Goal: Book appointment/travel/reservation

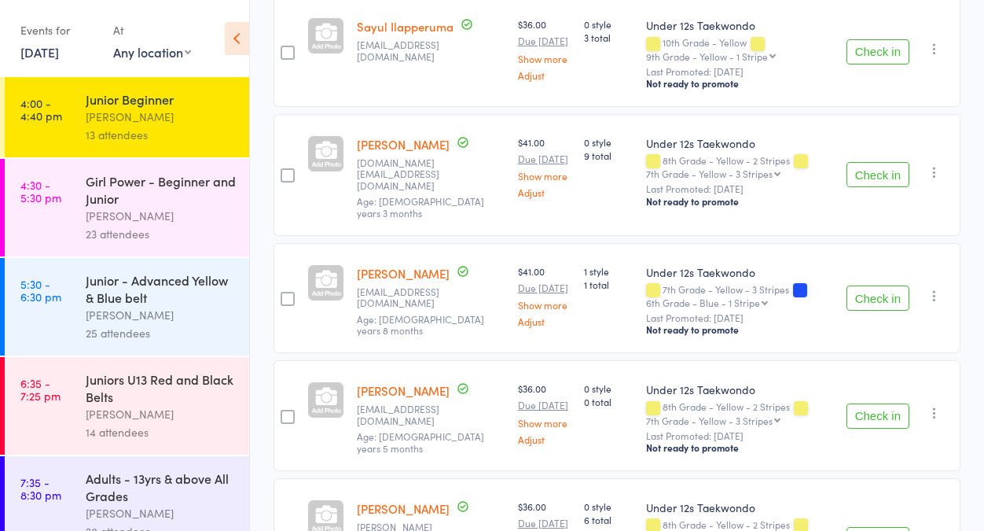
scroll to position [783, 0]
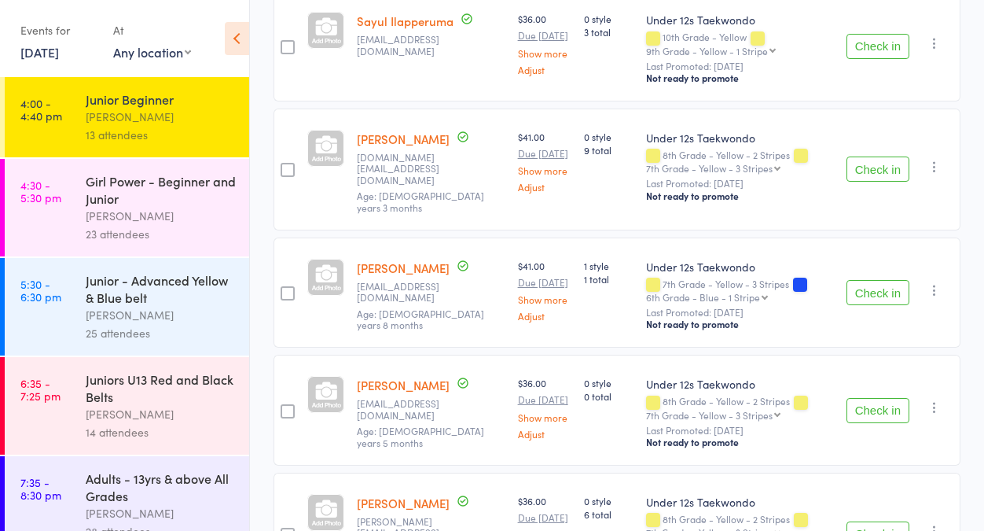
click at [879, 182] on button "Check in" at bounding box center [877, 168] width 63 height 25
click at [886, 182] on button "Check in" at bounding box center [877, 168] width 63 height 25
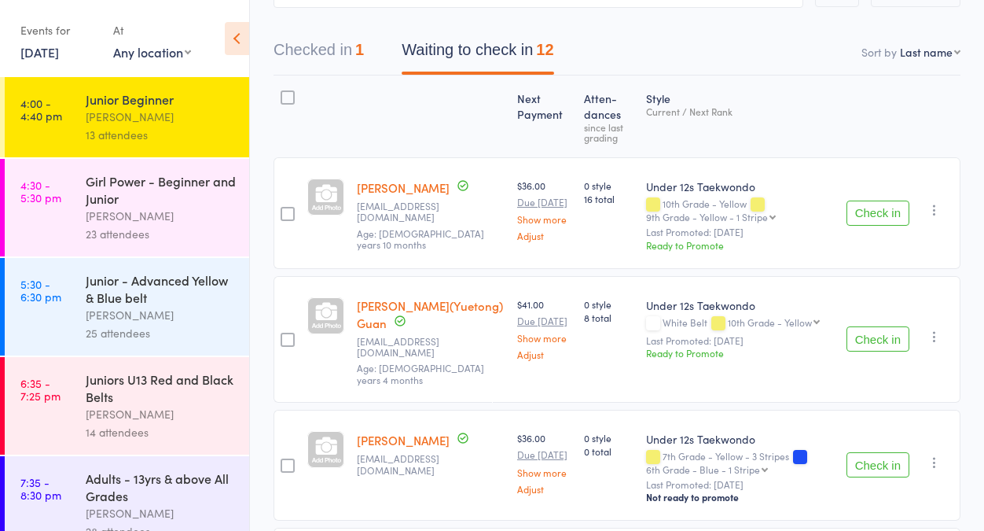
scroll to position [98, 0]
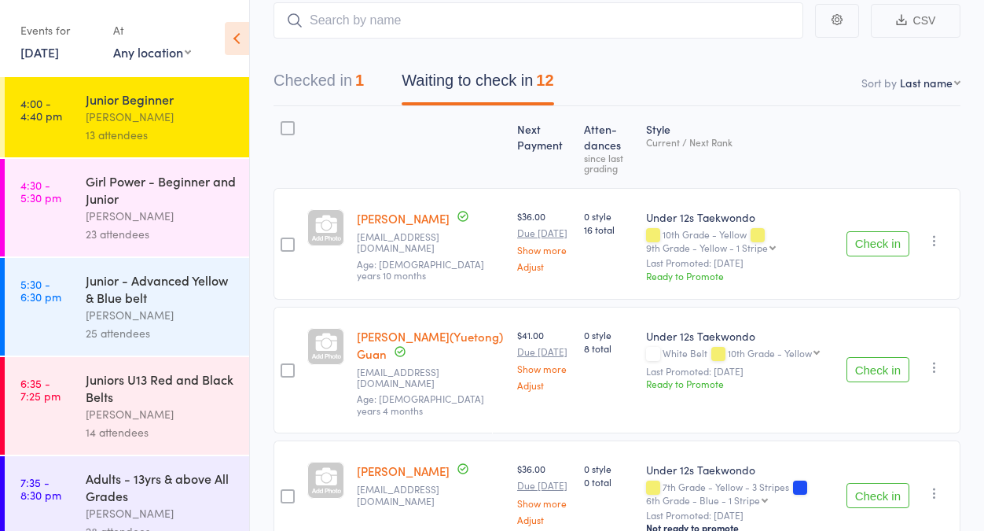
click at [879, 250] on button "Check in" at bounding box center [877, 243] width 63 height 25
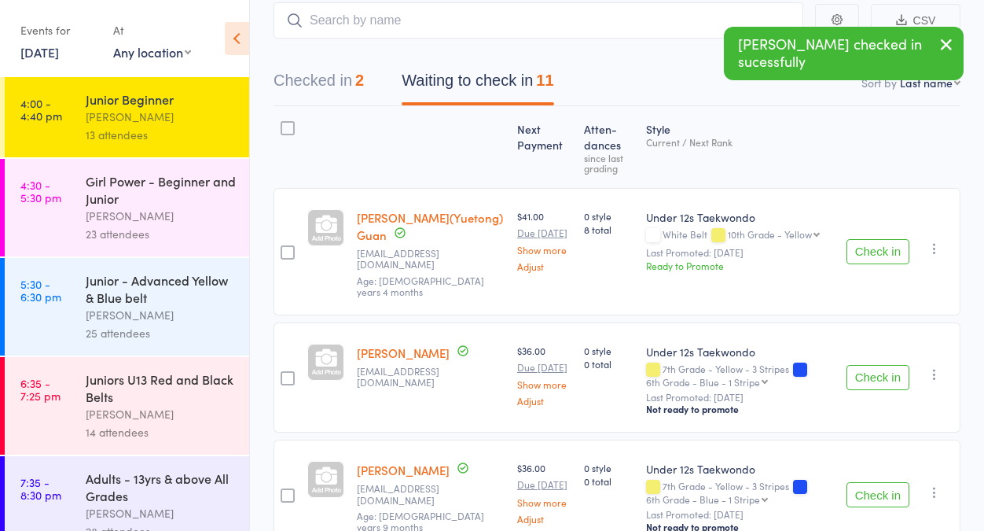
click at [876, 251] on button "Check in" at bounding box center [877, 251] width 63 height 25
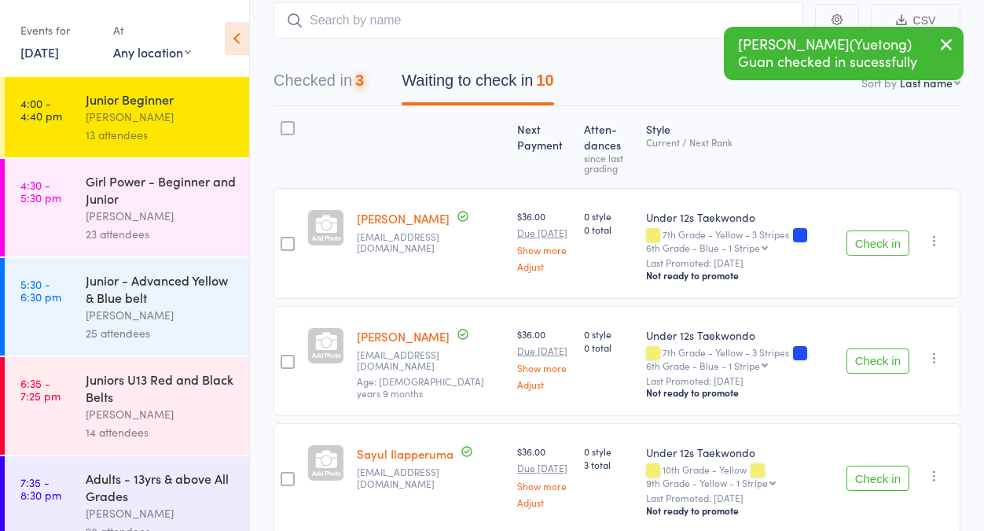
click at [874, 255] on button "Check in" at bounding box center [877, 242] width 63 height 25
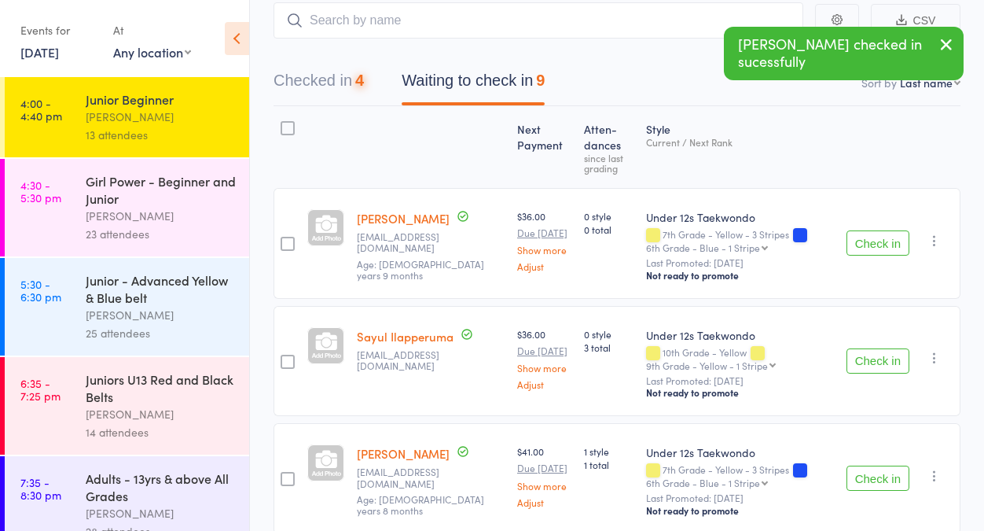
click at [873, 255] on button "Check in" at bounding box center [877, 242] width 63 height 25
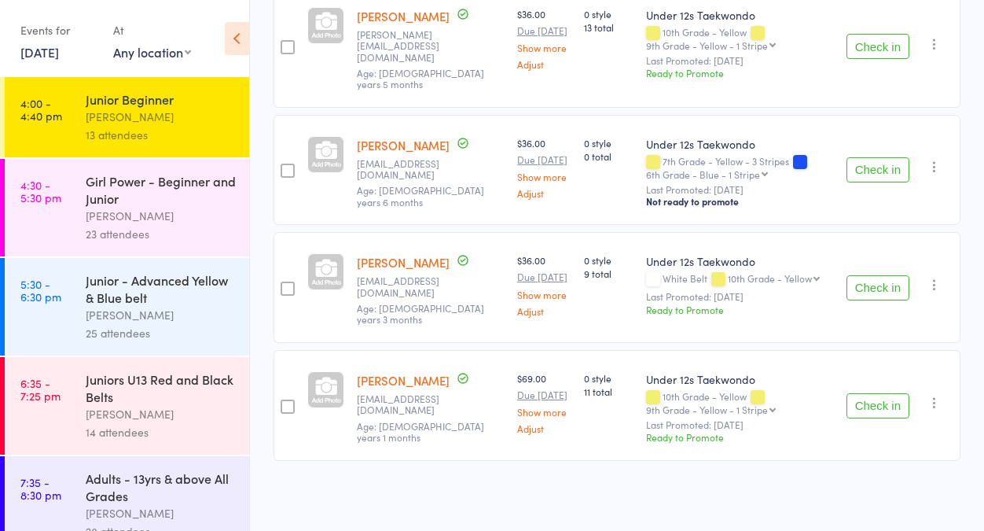
scroll to position [827, 0]
drag, startPoint x: 885, startPoint y: 296, endPoint x: 932, endPoint y: 314, distance: 50.5
click at [885, 296] on button "Check in" at bounding box center [877, 287] width 63 height 25
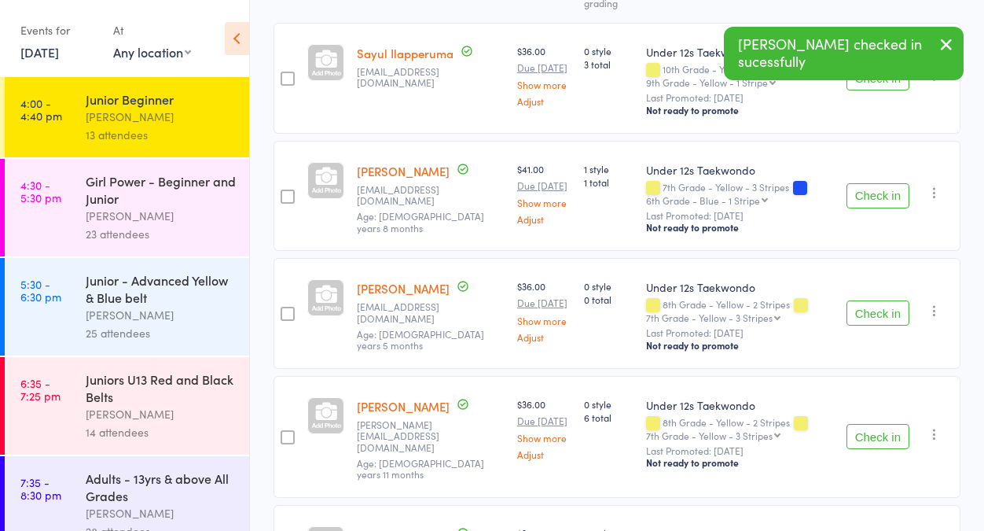
scroll to position [157, 0]
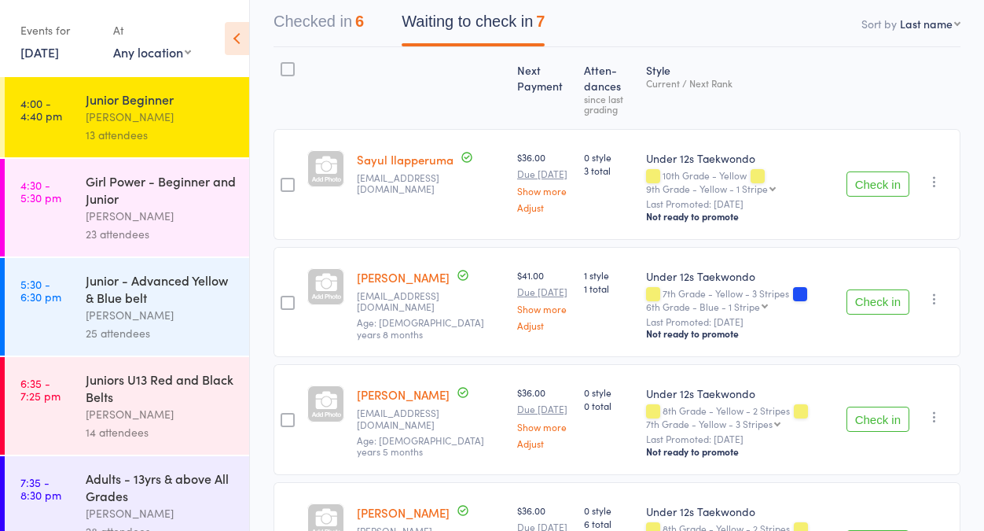
click at [871, 314] on button "Check in" at bounding box center [877, 301] width 63 height 25
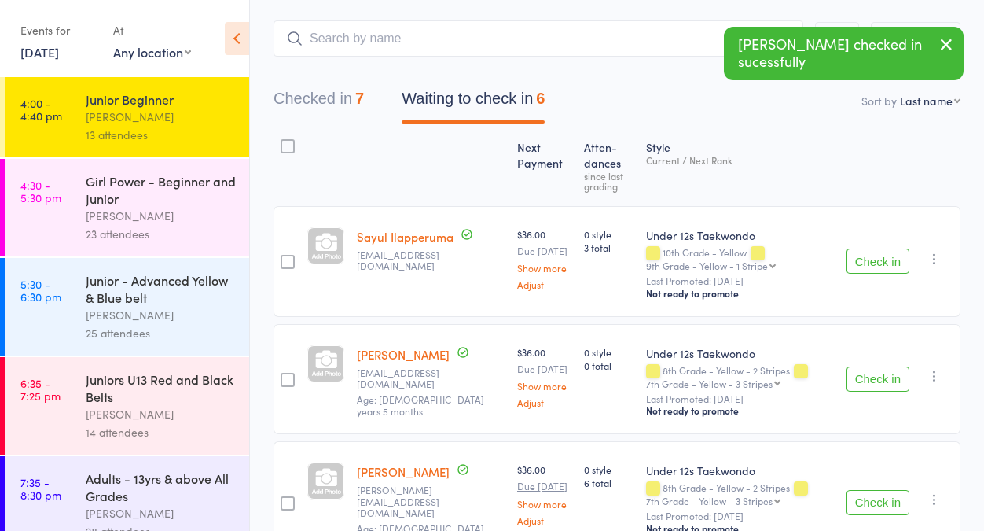
scroll to position [0, 0]
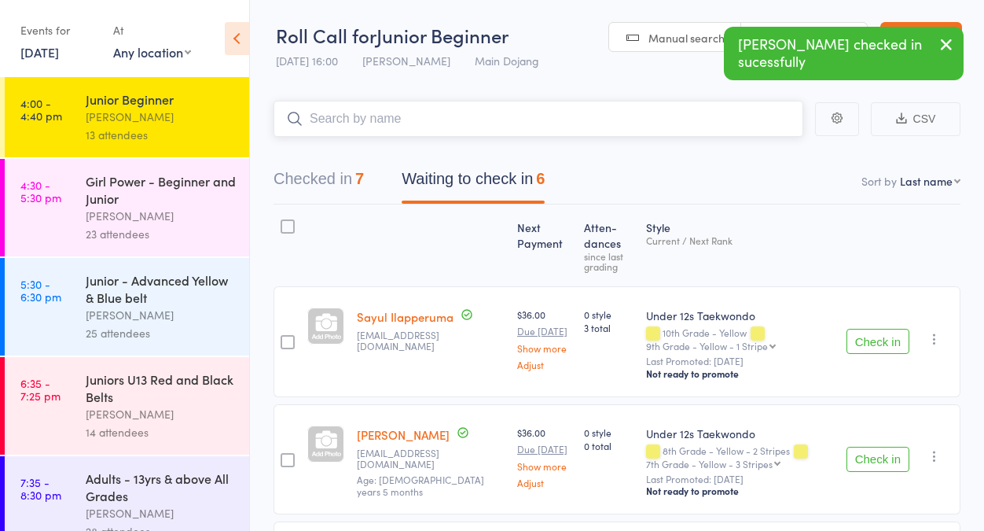
click at [351, 124] on input "search" at bounding box center [539, 119] width 530 height 36
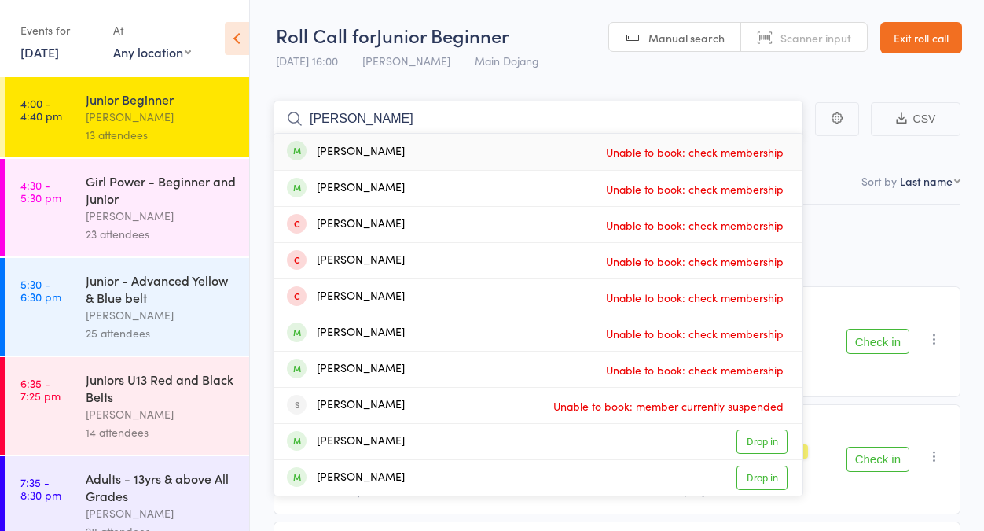
type input "[PERSON_NAME]"
click at [920, 42] on link "Exit roll call" at bounding box center [921, 37] width 82 height 31
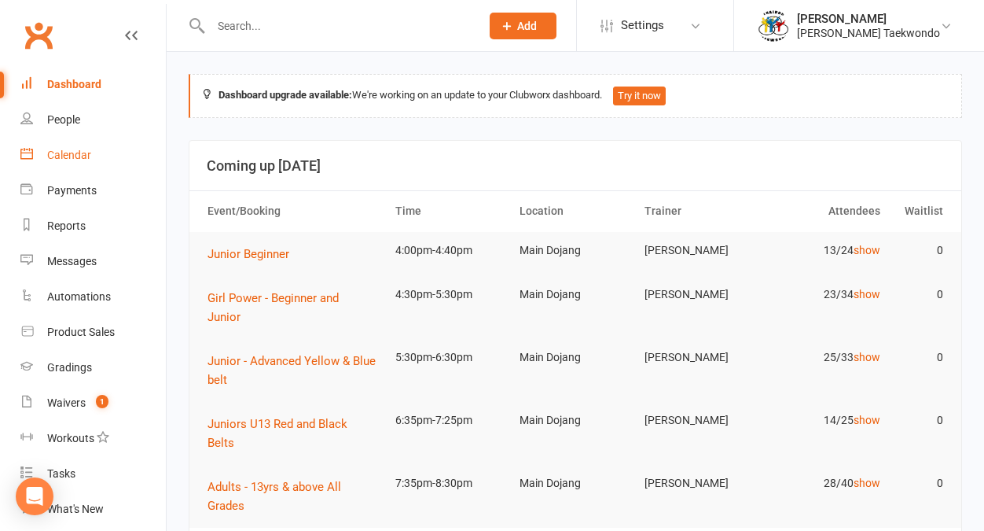
drag, startPoint x: 0, startPoint y: 0, endPoint x: 79, endPoint y: 156, distance: 175.4
click at [79, 156] on div "Calendar" at bounding box center [69, 155] width 44 height 13
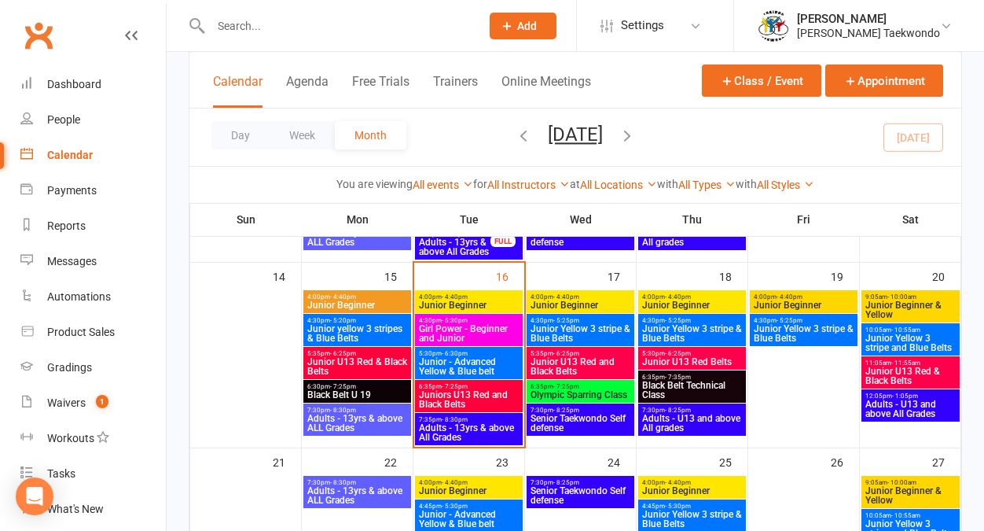
scroll to position [423, 0]
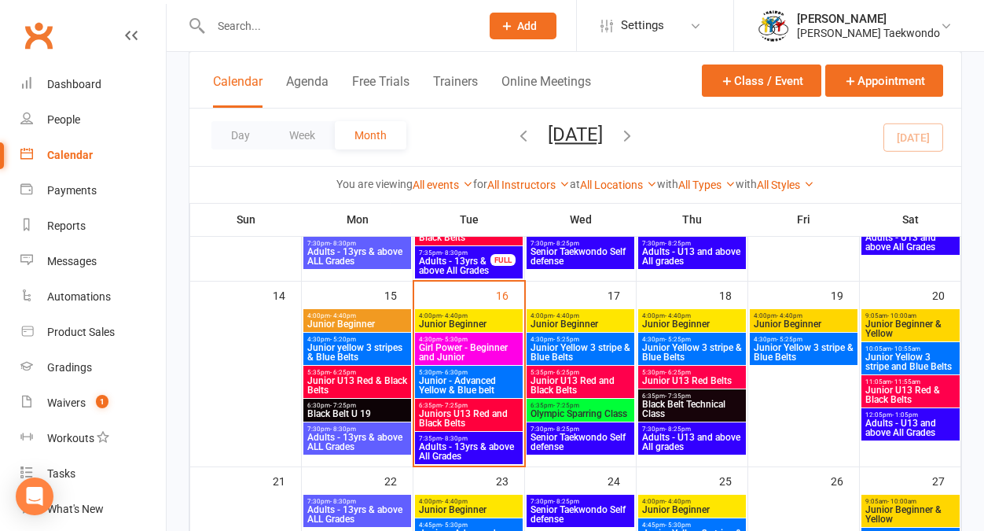
click at [435, 315] on span "4:00pm - 4:40pm" at bounding box center [468, 315] width 101 height 7
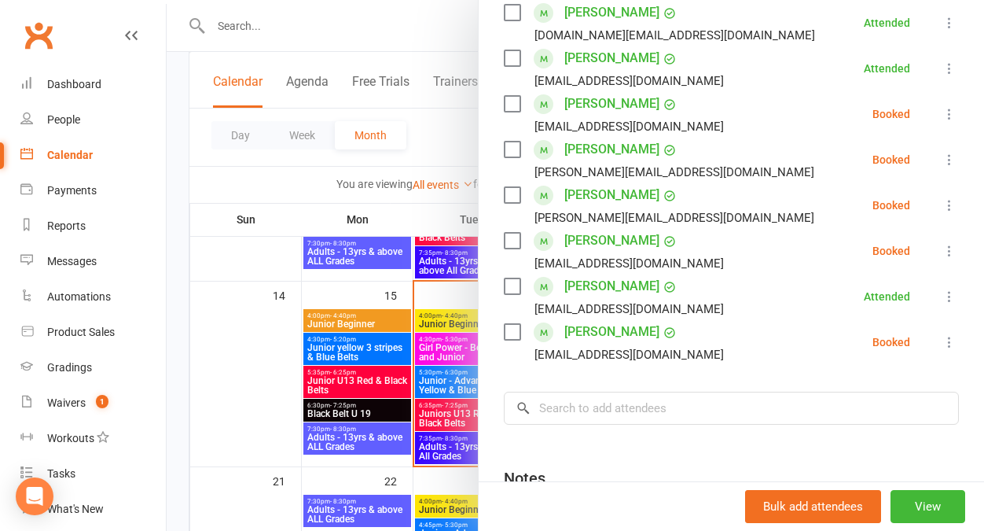
scroll to position [548, 0]
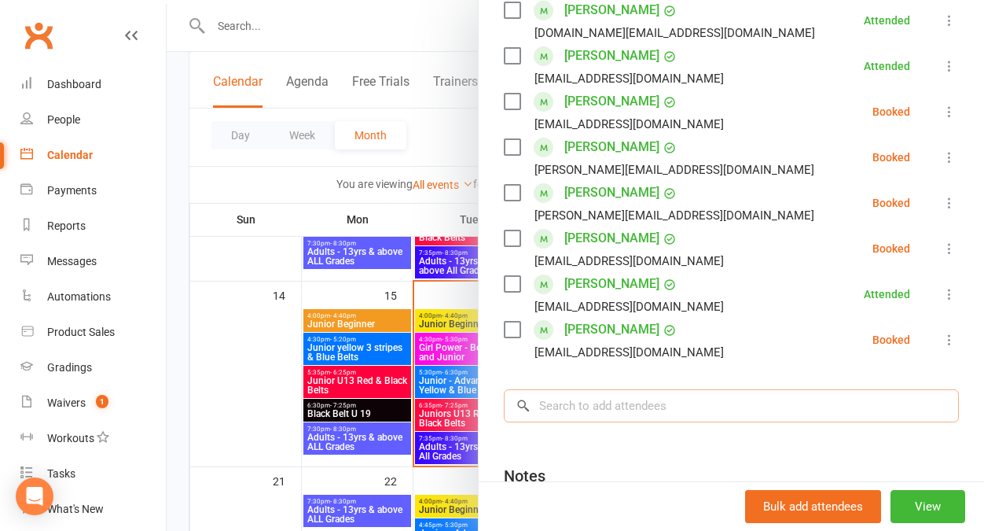
click at [571, 389] on input "search" at bounding box center [731, 405] width 455 height 33
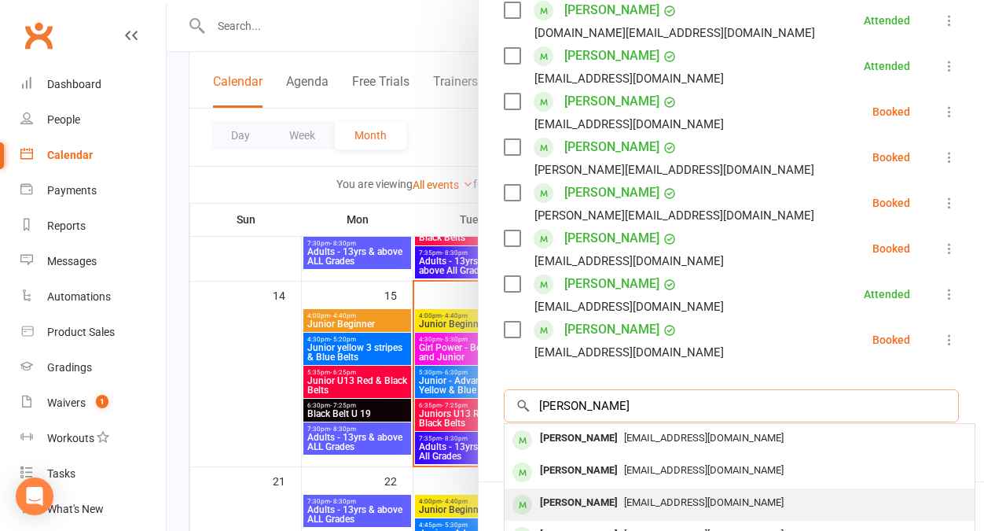
type input "[PERSON_NAME]"
click at [624, 496] on span "jmwr@live.com.au" at bounding box center [704, 502] width 160 height 12
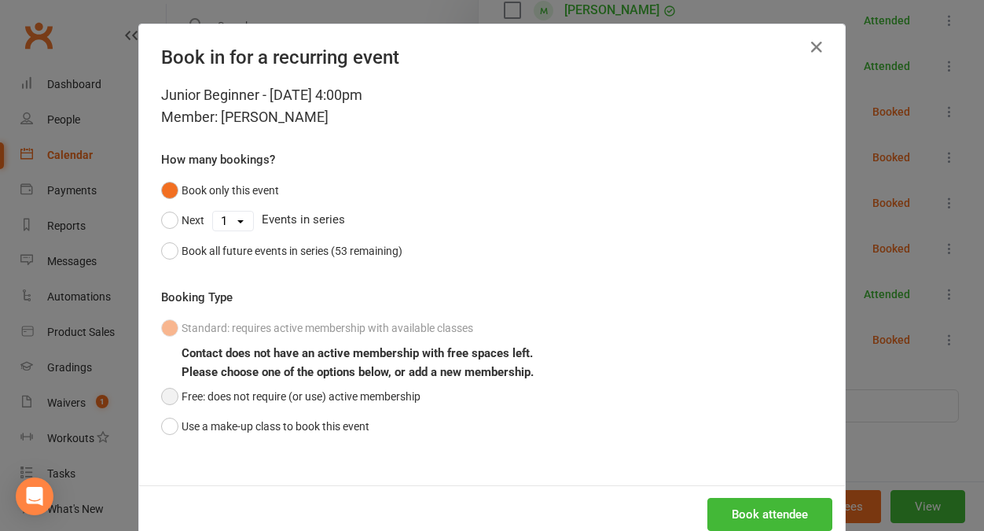
click at [170, 394] on button "Free: does not require (or use) active membership" at bounding box center [290, 396] width 259 height 30
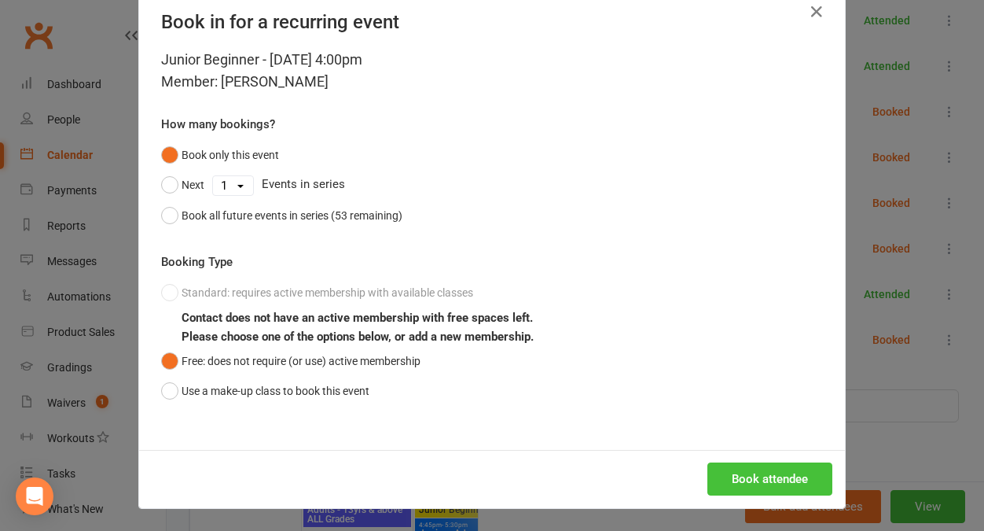
click at [766, 485] on button "Book attendee" at bounding box center [769, 478] width 125 height 33
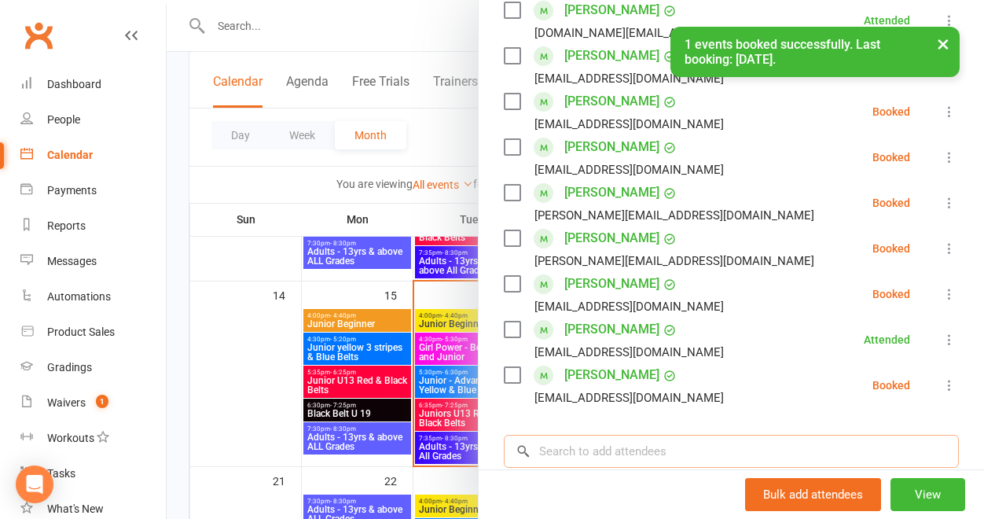
click at [556, 435] on input "search" at bounding box center [731, 451] width 455 height 33
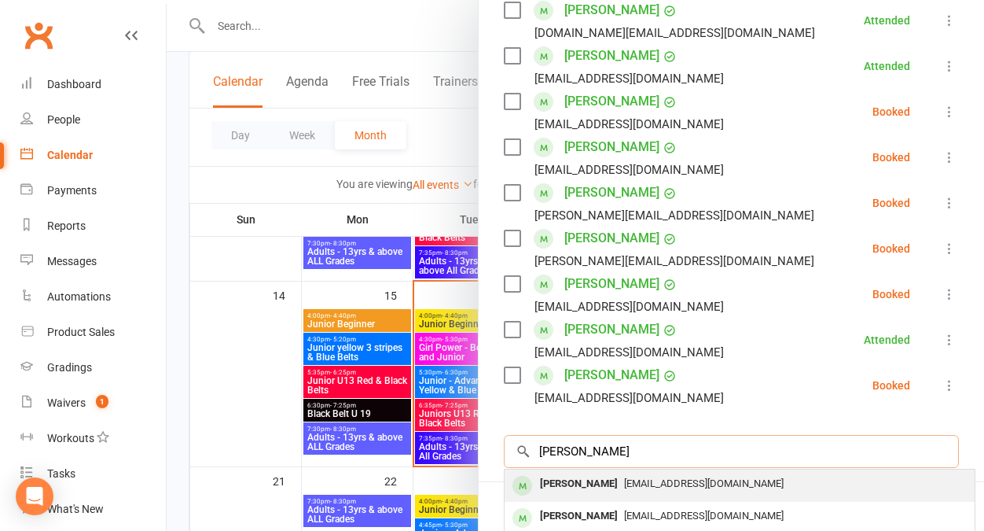
type input "ruby ryan"
click at [572, 472] on div "[PERSON_NAME]" at bounding box center [579, 483] width 90 height 23
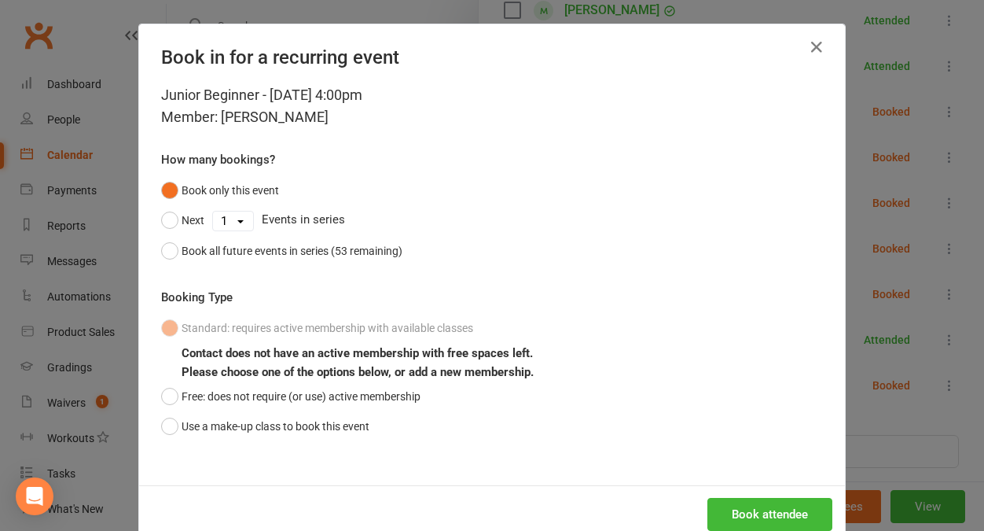
drag, startPoint x: 157, startPoint y: 419, endPoint x: 430, endPoint y: 432, distance: 273.1
click at [161, 418] on button "Use a make-up class to book this event" at bounding box center [265, 426] width 208 height 30
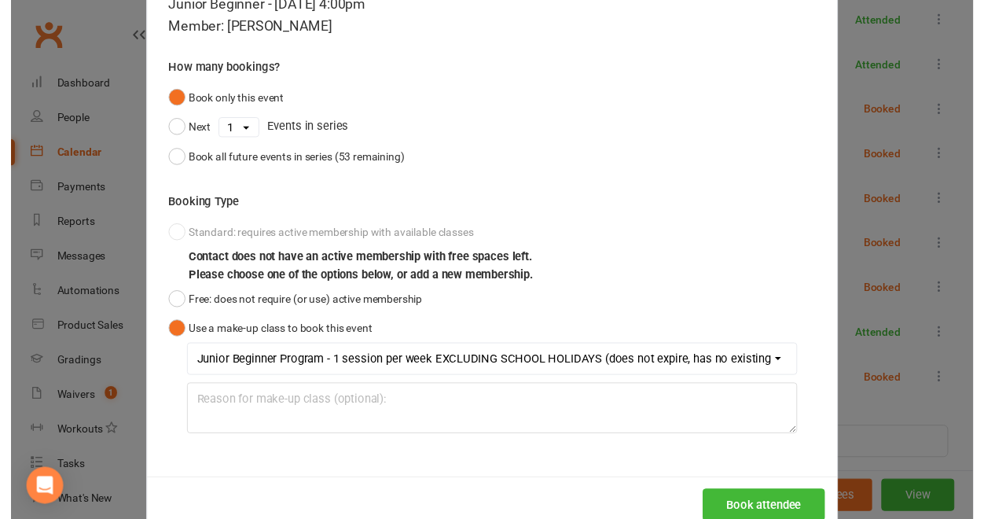
scroll to position [128, 0]
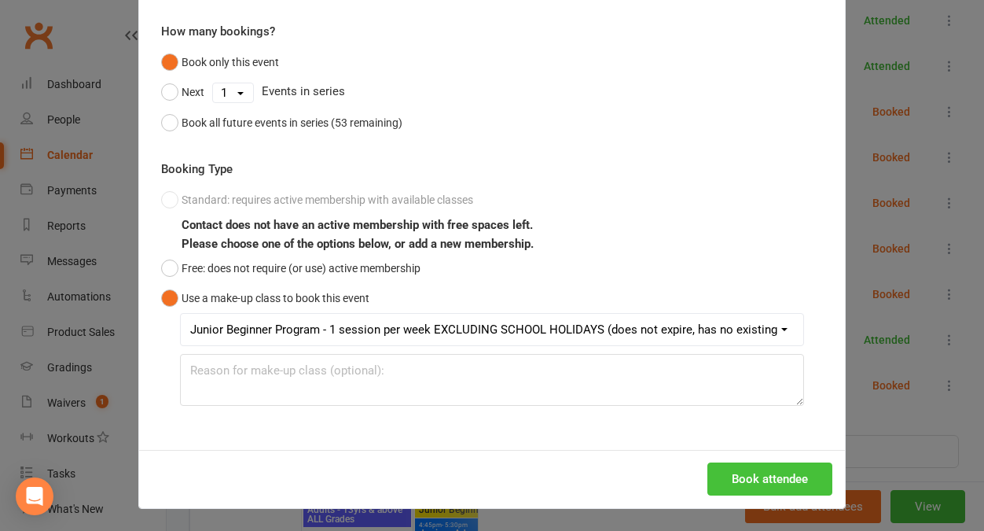
click at [761, 469] on button "Book attendee" at bounding box center [769, 478] width 125 height 33
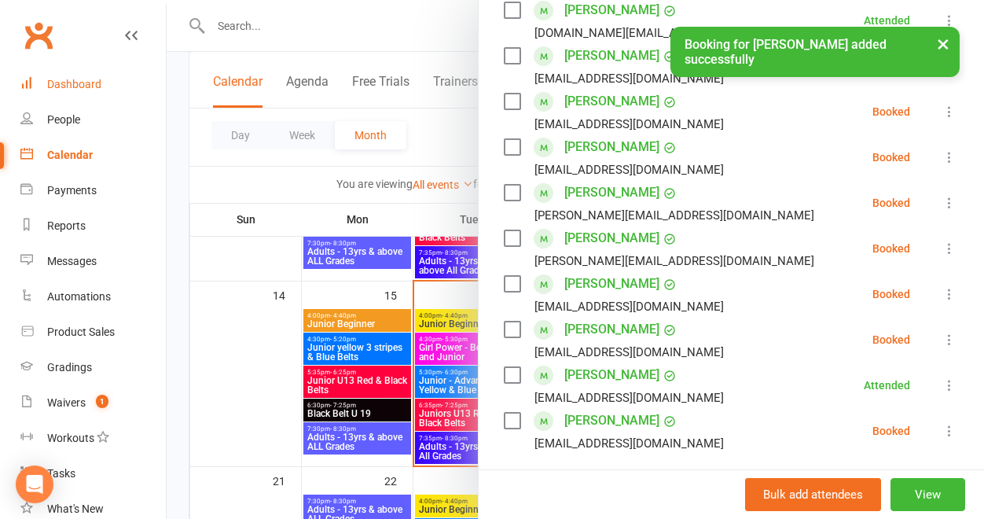
click at [75, 83] on div "Dashboard" at bounding box center [74, 84] width 54 height 13
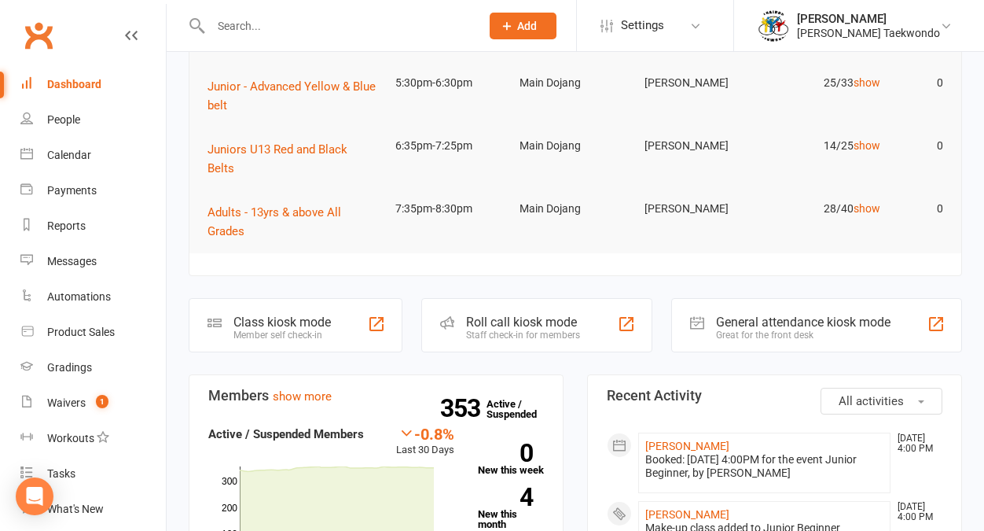
scroll to position [288, 0]
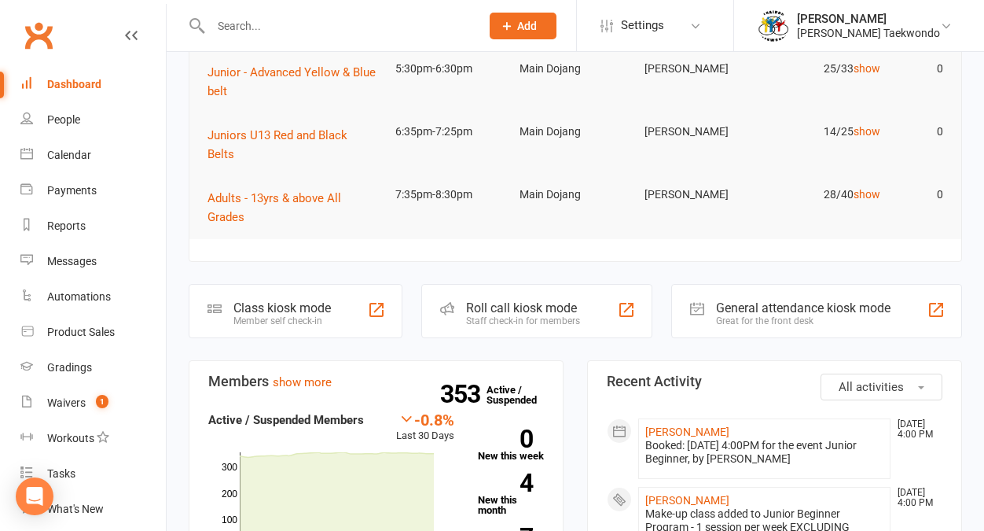
click at [531, 315] on div "Staff check-in for members" at bounding box center [523, 320] width 114 height 11
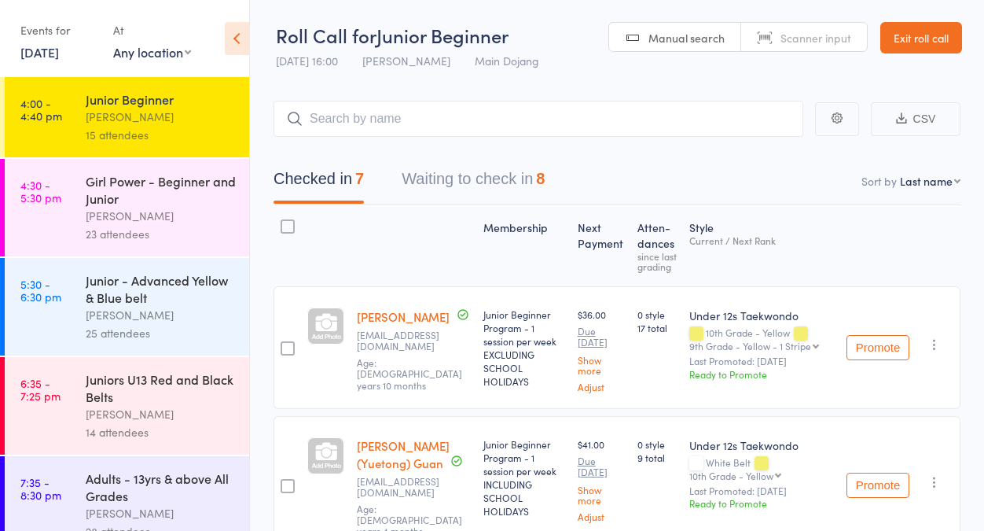
click at [505, 178] on button "Waiting to check in 8" at bounding box center [473, 183] width 143 height 42
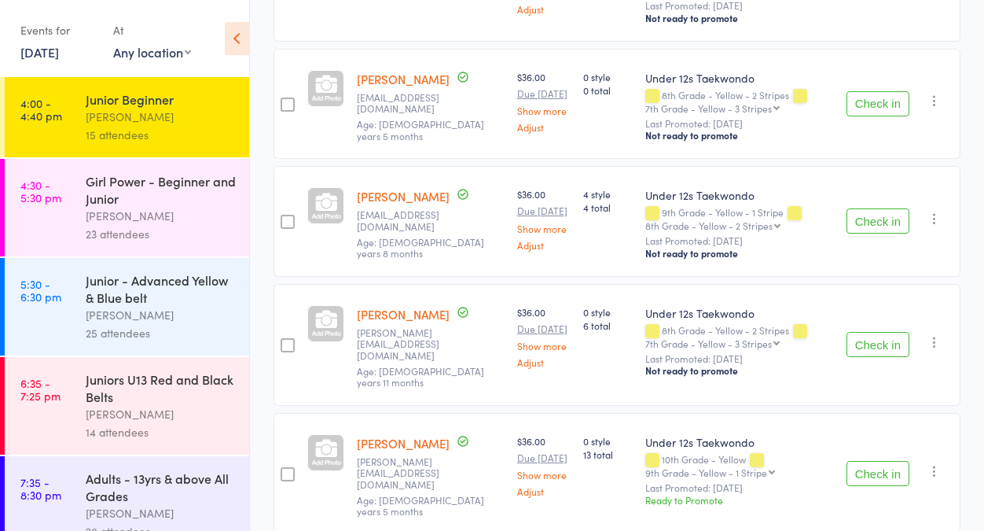
scroll to position [365, 0]
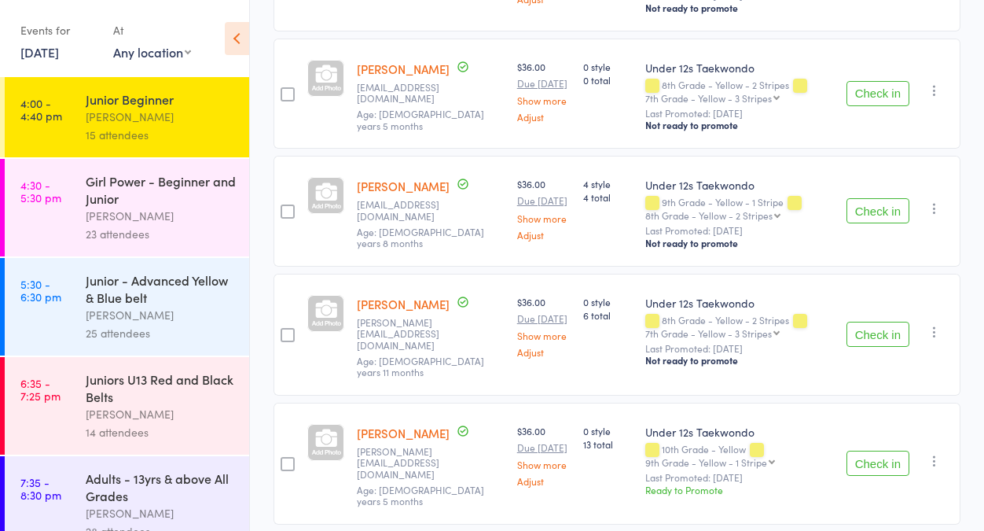
click at [887, 223] on button "Check in" at bounding box center [877, 210] width 63 height 25
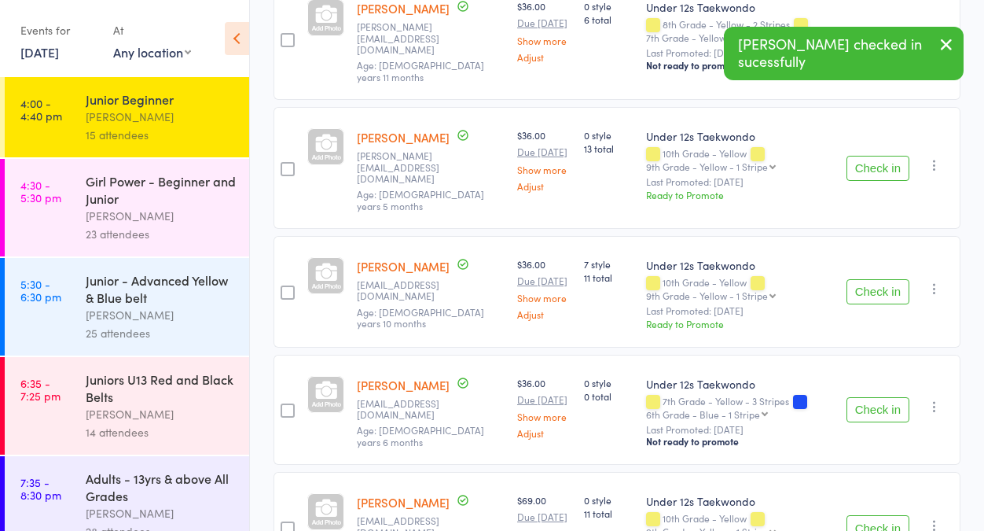
scroll to position [608, 0]
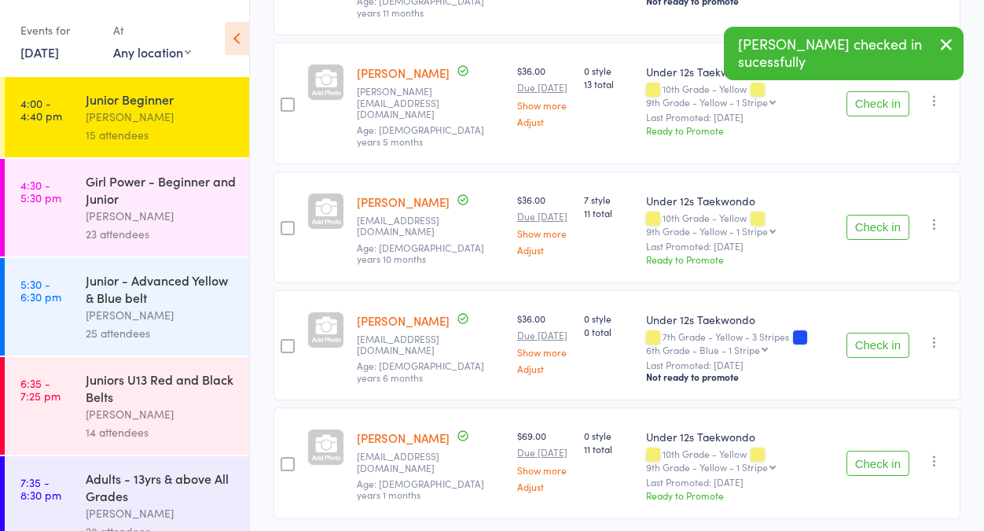
click at [885, 240] on button "Check in" at bounding box center [877, 227] width 63 height 25
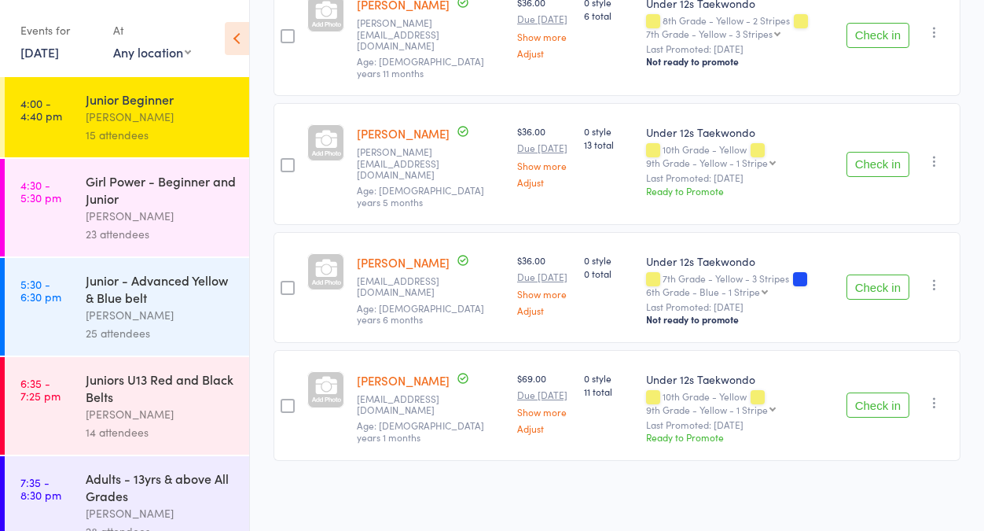
click at [861, 392] on button "Check in" at bounding box center [877, 404] width 63 height 25
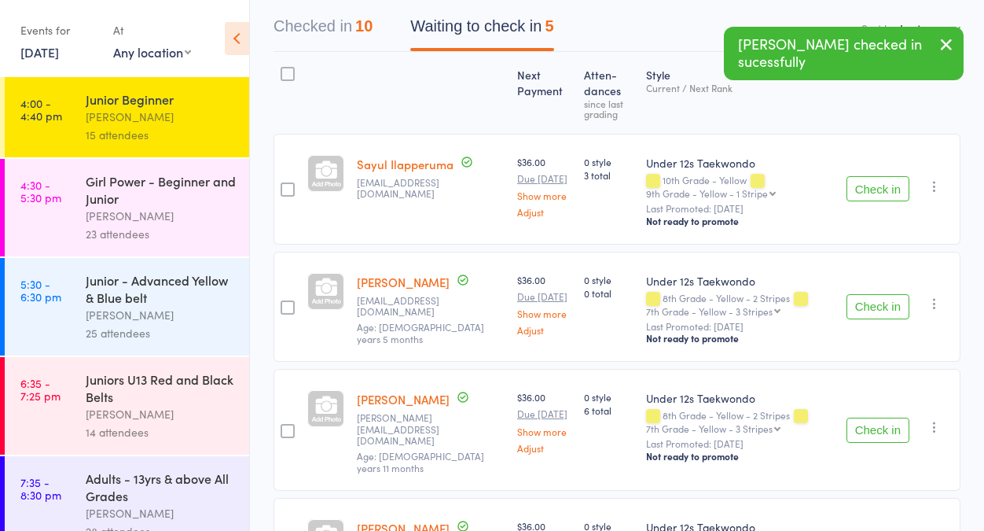
scroll to position [78, 0]
